Goal: Transaction & Acquisition: Book appointment/travel/reservation

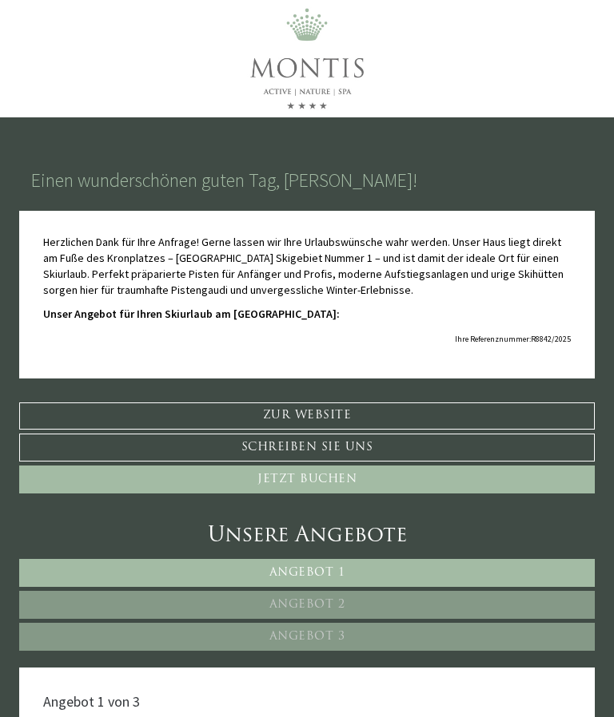
click at [474, 530] on div "Unsere Angebote" at bounding box center [306, 537] width 575 height 30
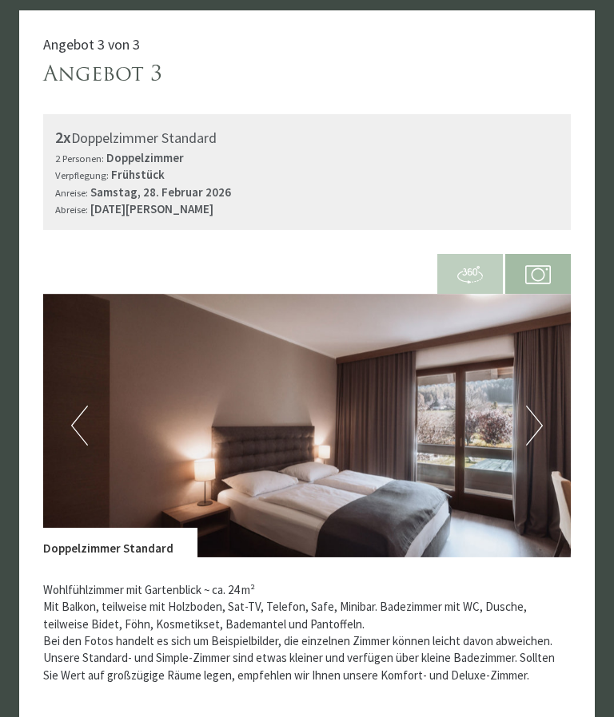
scroll to position [2674, 0]
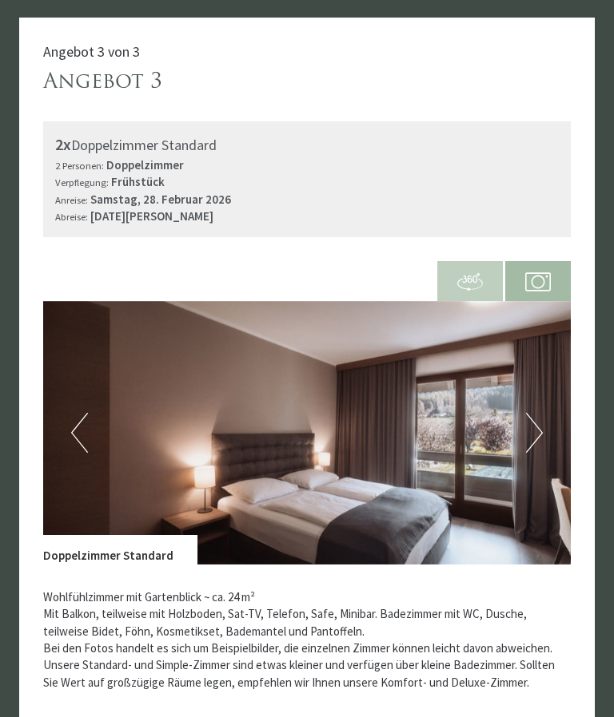
click at [452, 565] on img at bounding box center [306, 433] width 527 height 264
click at [451, 562] on img at bounding box center [306, 433] width 527 height 264
click at [448, 368] on img at bounding box center [306, 433] width 527 height 264
click at [449, 330] on img at bounding box center [306, 433] width 527 height 264
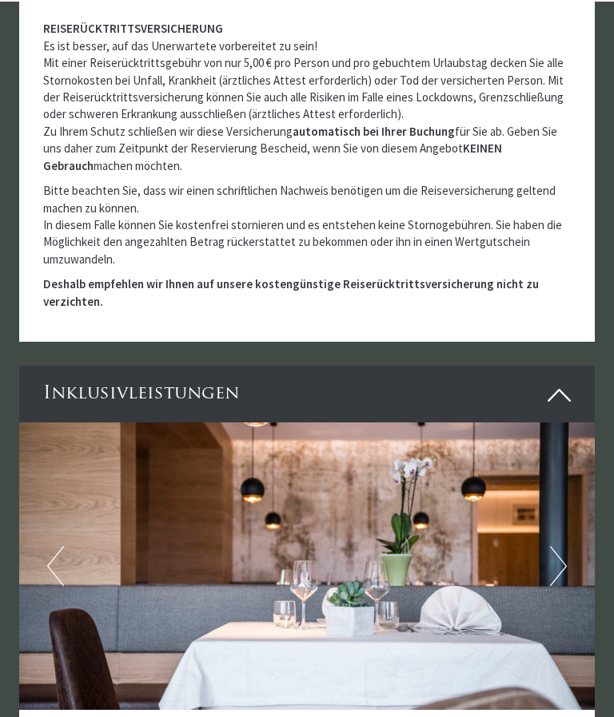
scroll to position [3711, 0]
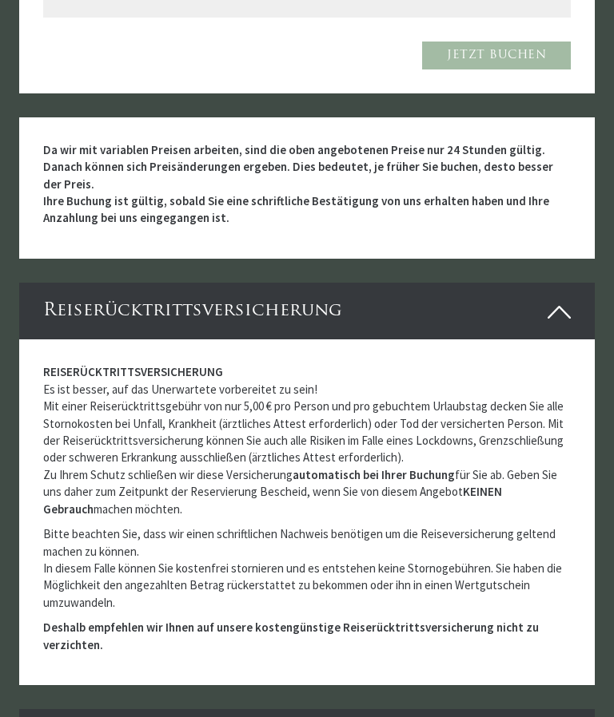
click at [513, 171] on strong "Da wir mit variablen Preisen arbeiten, sind die oben angebotenen Preise nur 24 …" at bounding box center [298, 184] width 510 height 84
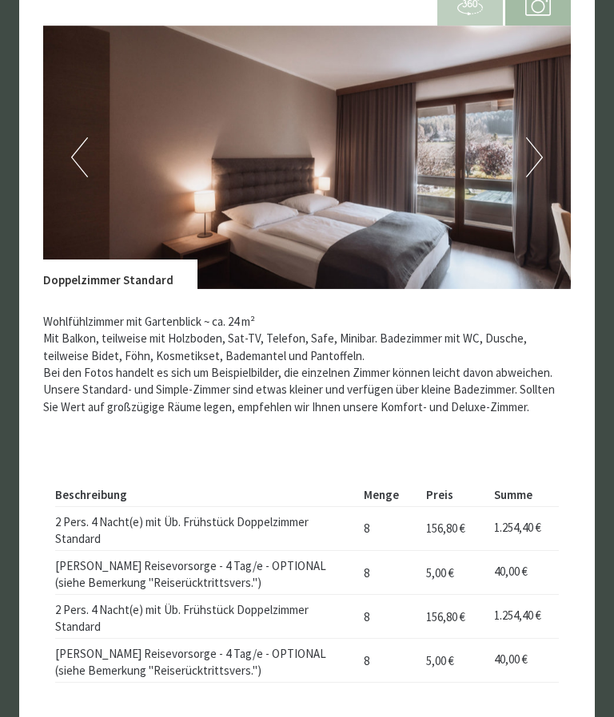
scroll to position [2958, 0]
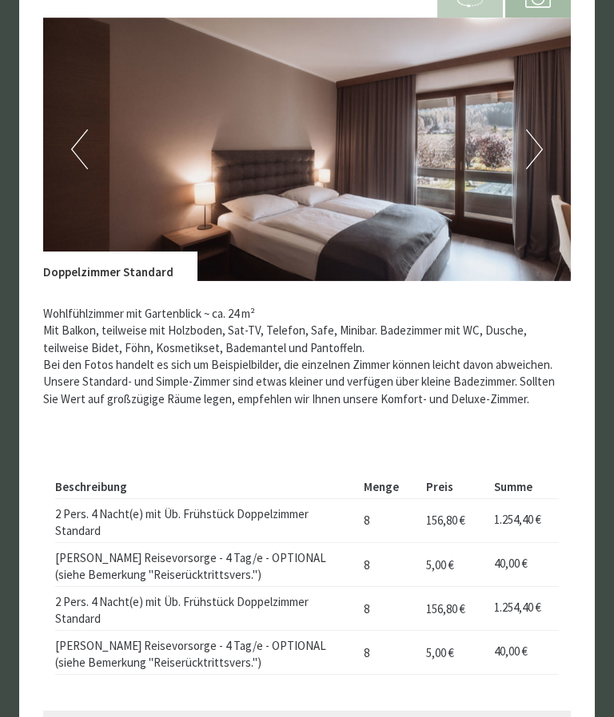
click at [528, 164] on button "Next" at bounding box center [534, 149] width 17 height 40
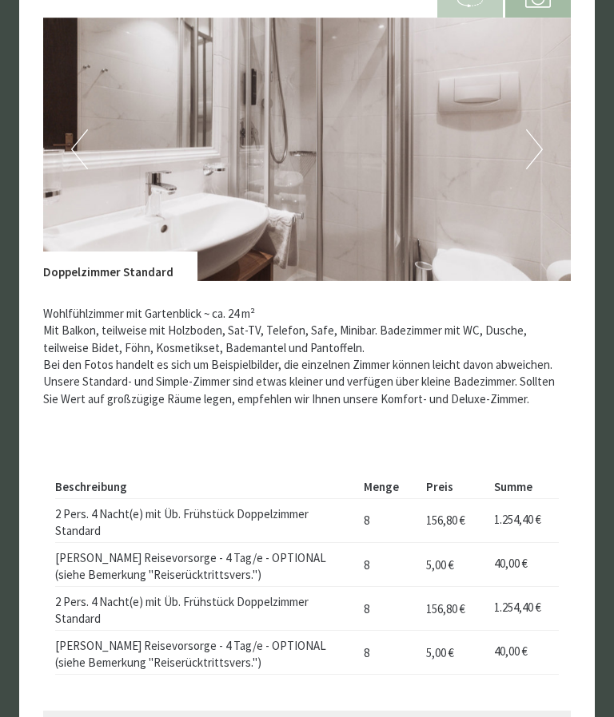
click at [538, 169] on button "Next" at bounding box center [534, 149] width 17 height 40
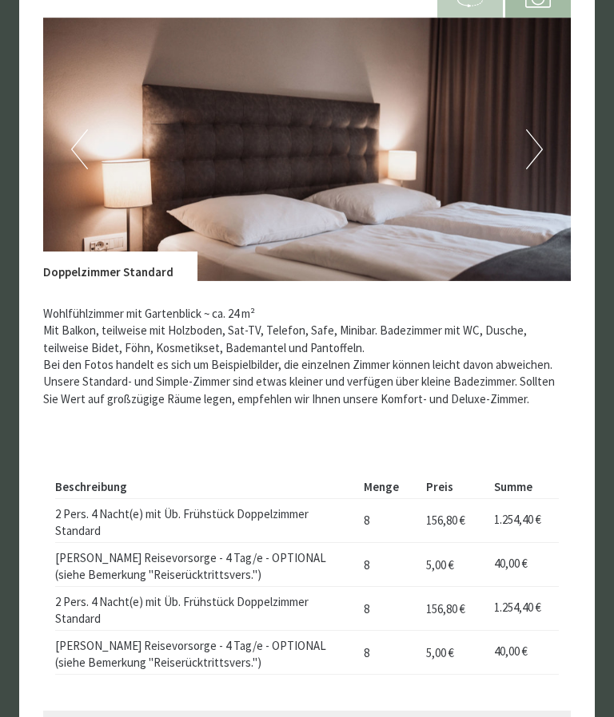
click at [543, 157] on img at bounding box center [306, 150] width 527 height 264
click at [530, 167] on button "Next" at bounding box center [534, 149] width 17 height 40
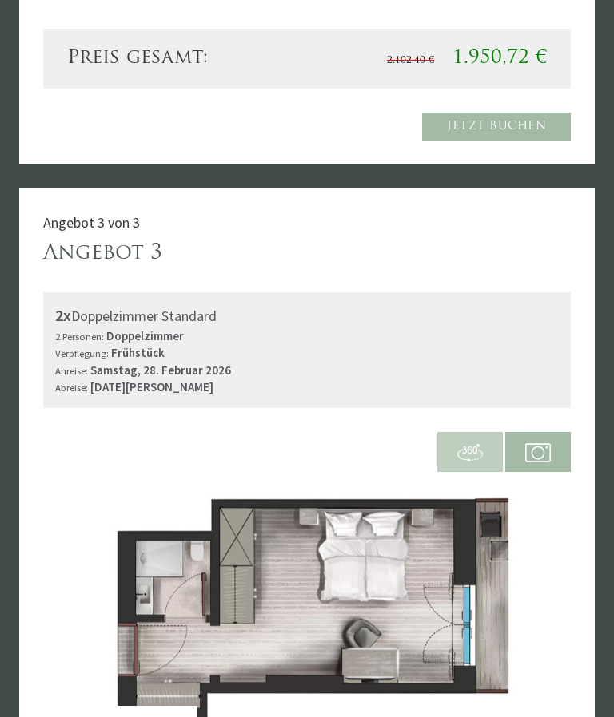
scroll to position [2435, 0]
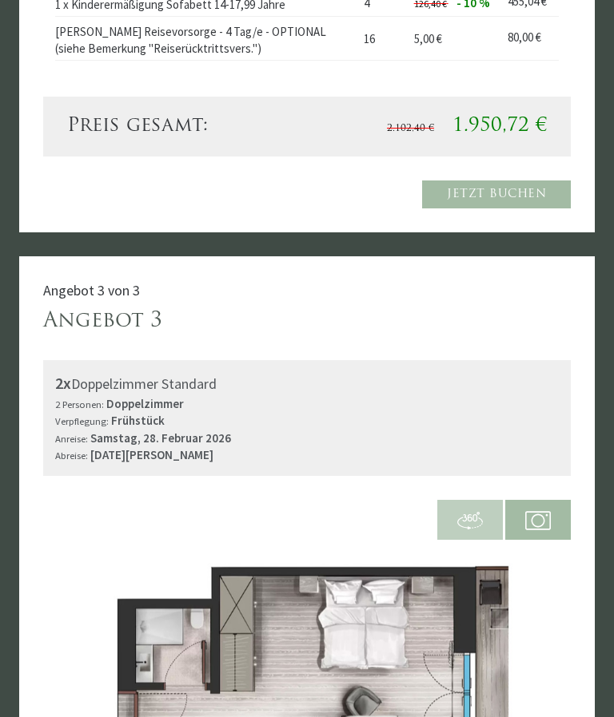
click at [570, 196] on link "Jetzt buchen" at bounding box center [496, 195] width 149 height 28
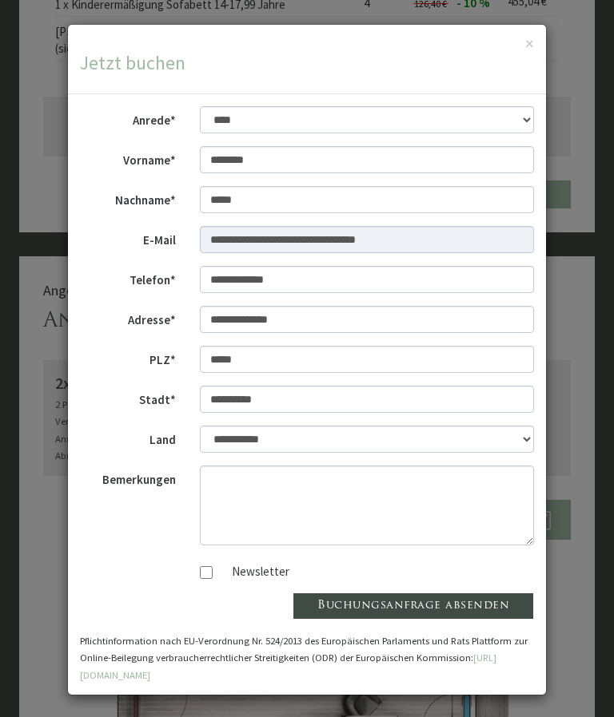
click at [527, 38] on button "×" at bounding box center [529, 43] width 9 height 17
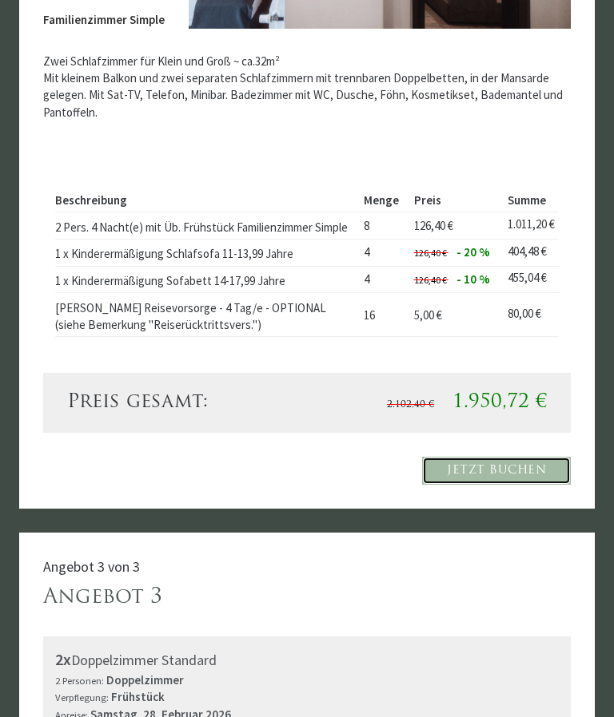
scroll to position [2155, 0]
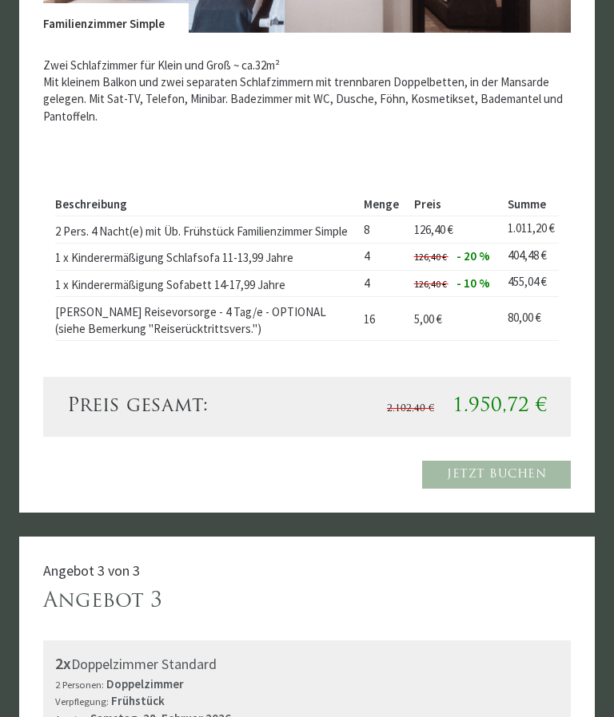
click at [553, 201] on th "Summe" at bounding box center [530, 204] width 57 height 23
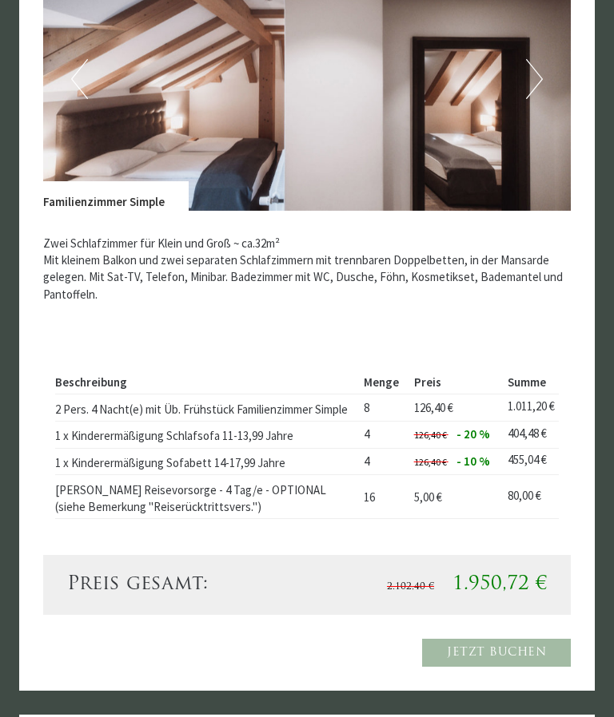
scroll to position [1872, 0]
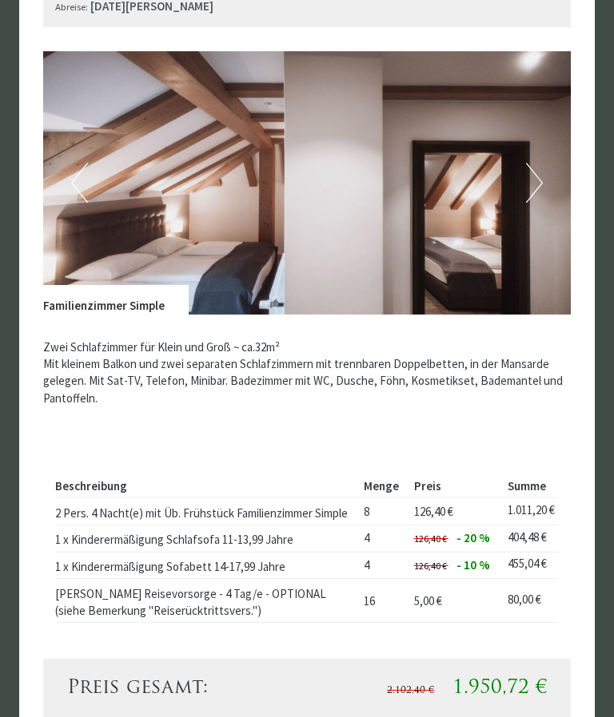
click at [546, 305] on img at bounding box center [306, 184] width 527 height 264
click at [542, 192] on img at bounding box center [306, 184] width 527 height 264
click at [538, 179] on button "Next" at bounding box center [534, 183] width 17 height 40
click at [538, 180] on button "Next" at bounding box center [534, 183] width 17 height 40
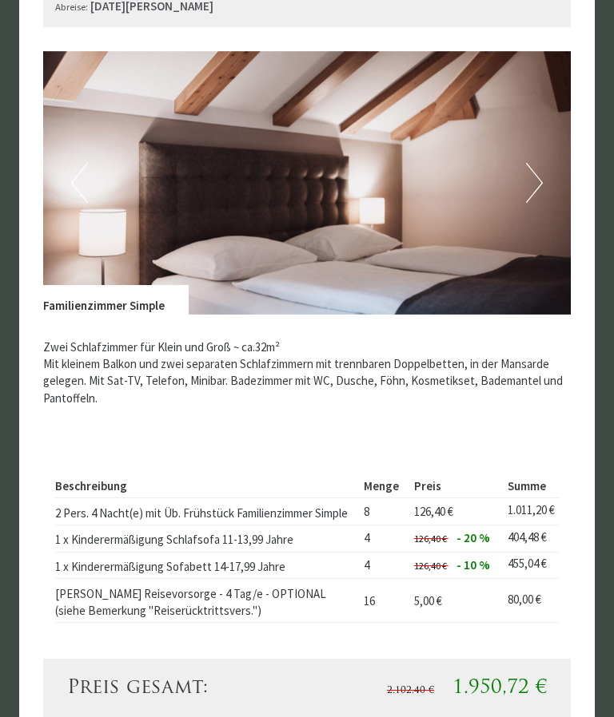
click at [535, 183] on button "Next" at bounding box center [534, 183] width 17 height 40
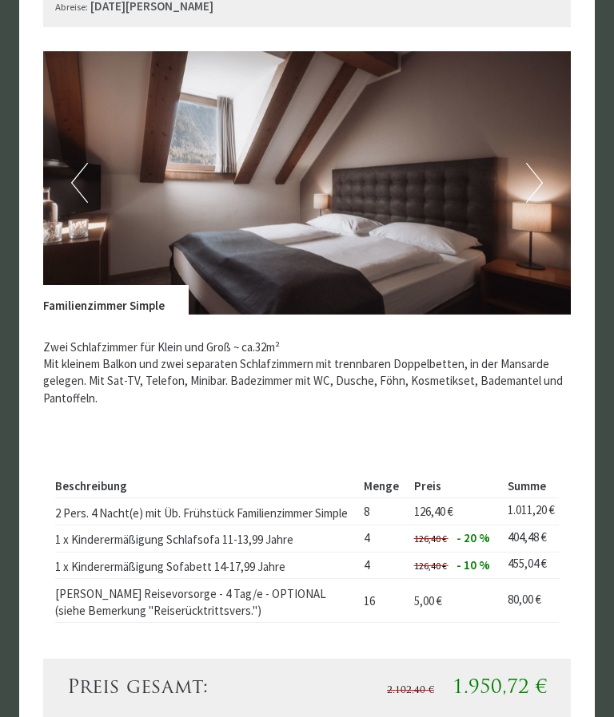
click at [542, 175] on button "Next" at bounding box center [534, 183] width 17 height 40
click at [539, 173] on button "Next" at bounding box center [534, 183] width 17 height 40
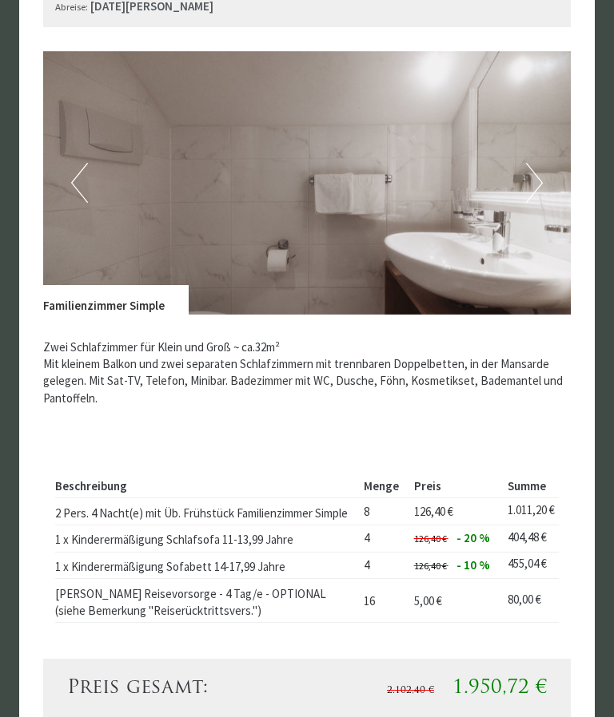
click at [537, 175] on button "Next" at bounding box center [534, 183] width 17 height 40
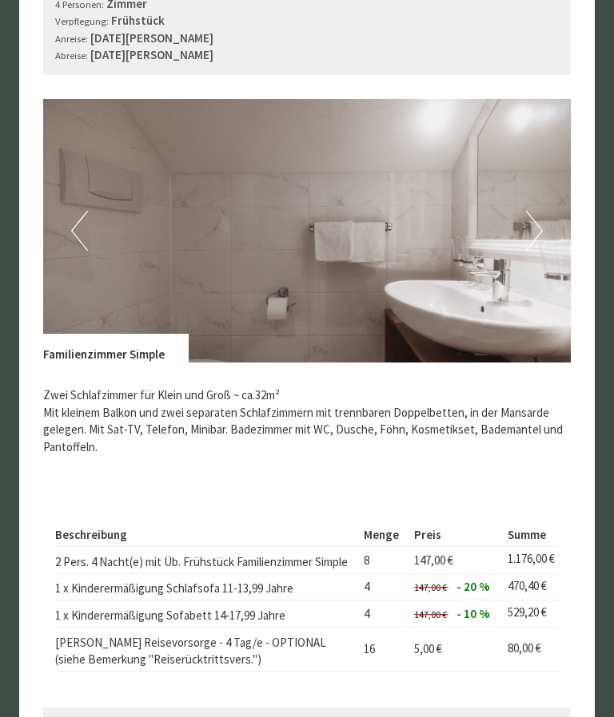
scroll to position [813, 0]
click at [541, 214] on button "Next" at bounding box center [534, 231] width 17 height 40
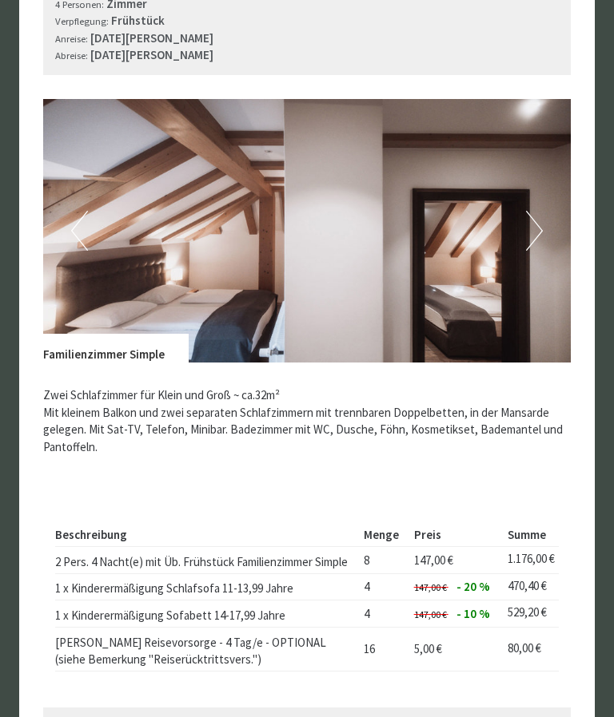
click at [545, 217] on img at bounding box center [306, 231] width 527 height 264
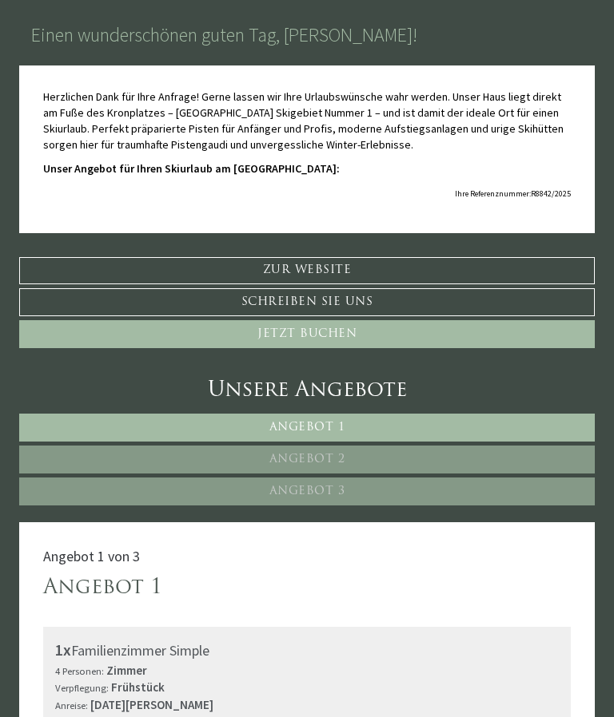
scroll to position [185, 0]
